Goal: Information Seeking & Learning: Learn about a topic

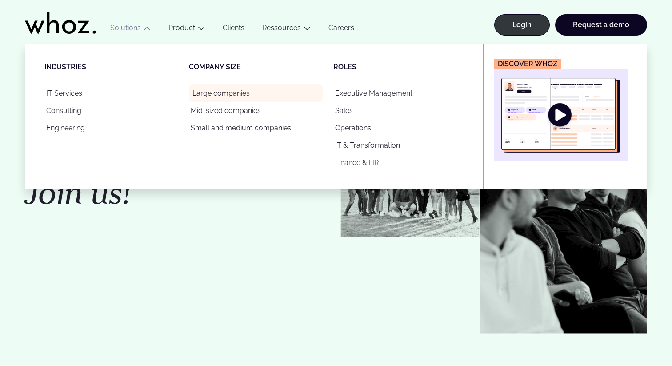
click at [220, 91] on link "Large companies" at bounding box center [256, 92] width 134 height 17
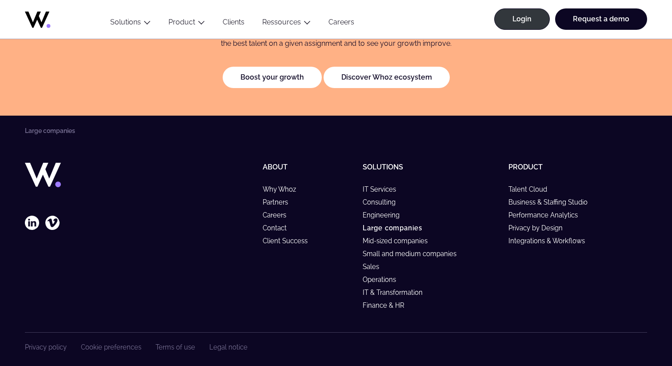
scroll to position [1996, 0]
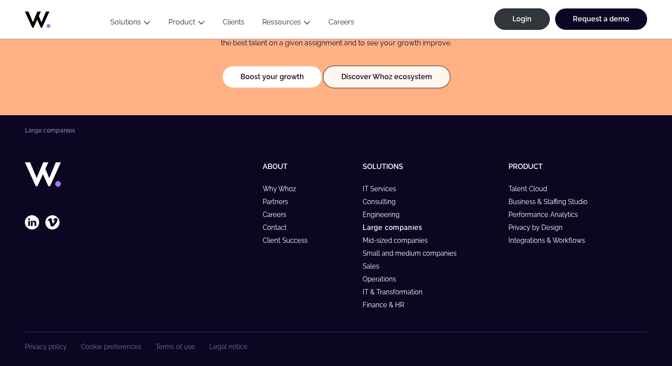
click at [370, 83] on link "Discover Whoz ecosystem" at bounding box center [387, 76] width 126 height 21
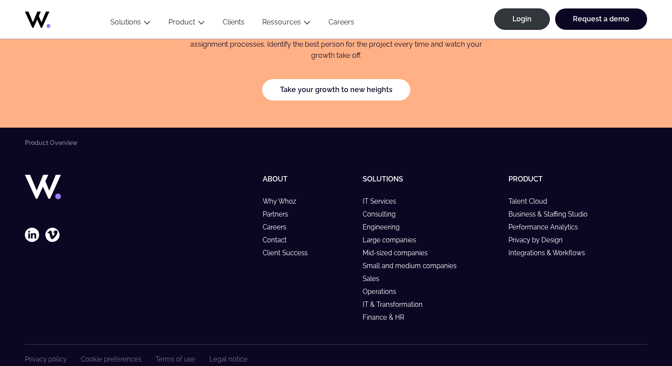
scroll to position [1586, 0]
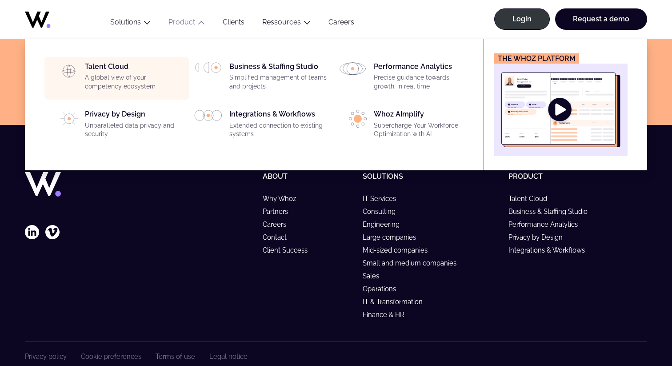
click at [123, 87] on p "A global view of your competency ecosystem" at bounding box center [134, 81] width 99 height 17
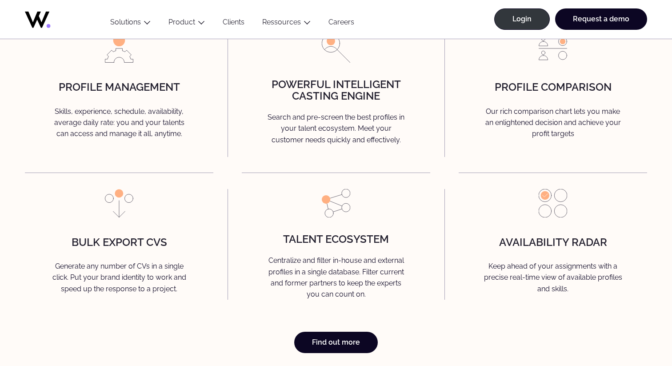
scroll to position [2325, 0]
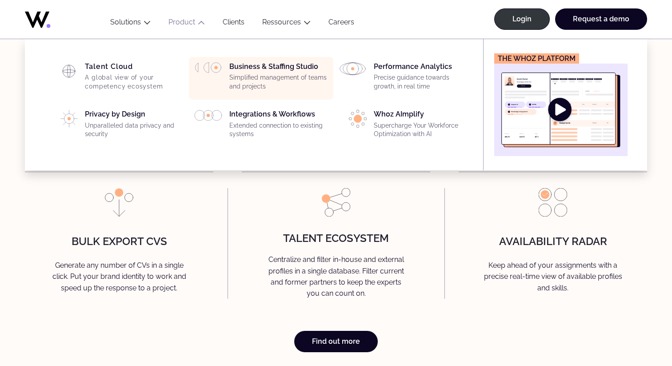
click at [255, 80] on p "Simplified management of teams and projects" at bounding box center [278, 81] width 99 height 17
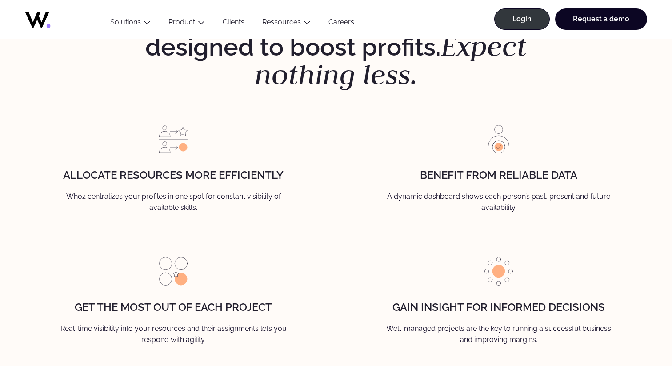
scroll to position [1028, 0]
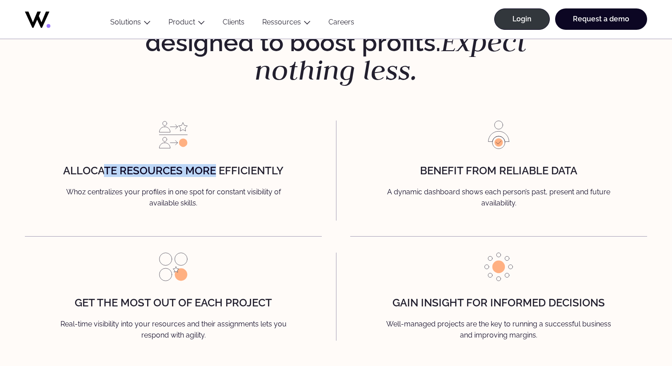
drag, startPoint x: 103, startPoint y: 171, endPoint x: 216, endPoint y: 172, distance: 112.9
click at [216, 172] on strong "Allocate resources more efficiently" at bounding box center [173, 170] width 221 height 13
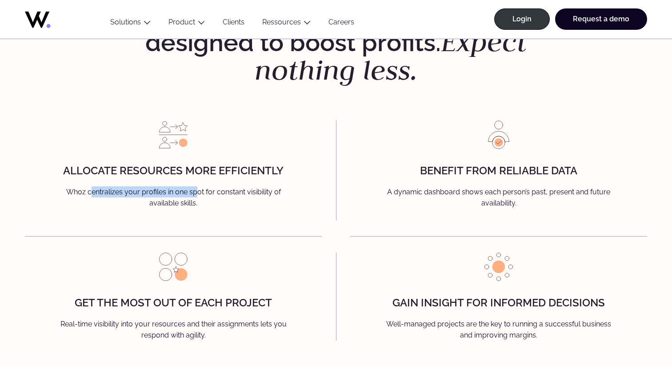
drag, startPoint x: 90, startPoint y: 192, endPoint x: 195, endPoint y: 194, distance: 105.4
click at [195, 194] on p "Whoz centralizes your profiles in one spot for constant visibility of available…" at bounding box center [173, 197] width 267 height 23
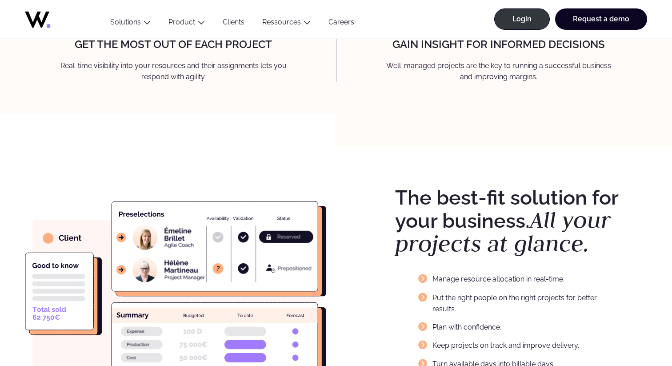
scroll to position [1218, 0]
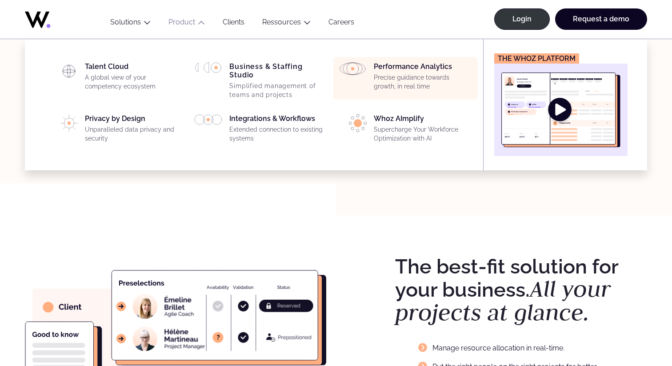
click at [421, 80] on p "Precise guidance towards growth, in real time" at bounding box center [423, 81] width 99 height 17
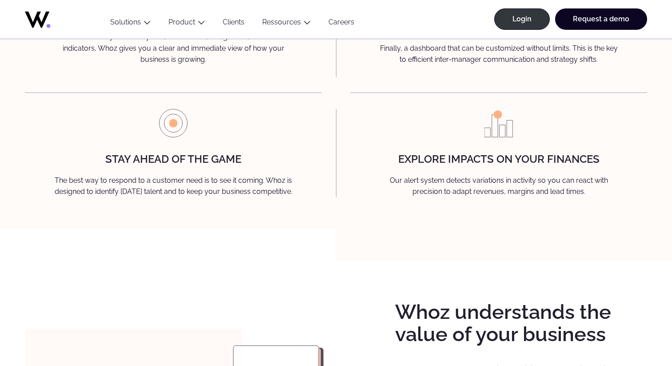
scroll to position [1193, 0]
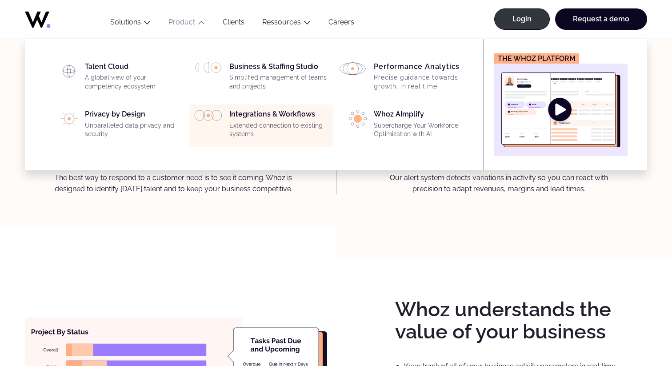
click at [238, 133] on p "Extended connection to existing systems" at bounding box center [278, 129] width 99 height 17
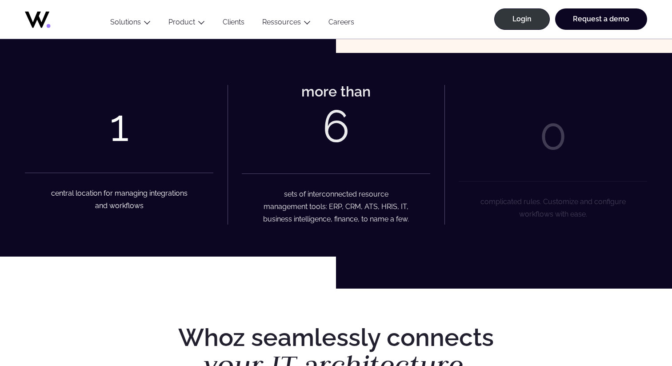
scroll to position [346, 0]
